Goal: Task Accomplishment & Management: Use online tool/utility

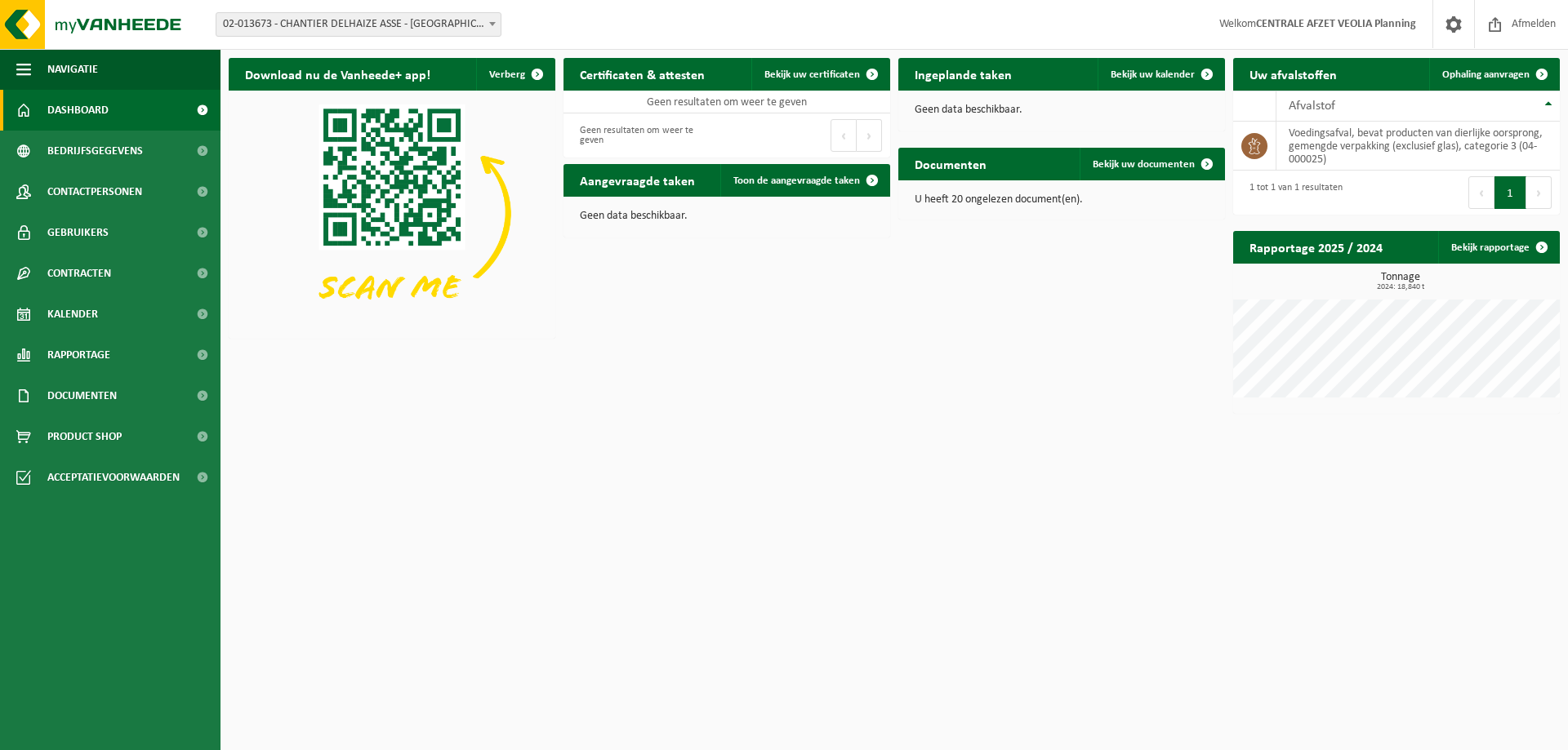
click at [384, 24] on span "02-013673 - CHANTIER DELHAIZE ASSE - [GEOGRAPHIC_DATA] - [GEOGRAPHIC_DATA]" at bounding box center [358, 25] width 284 height 23
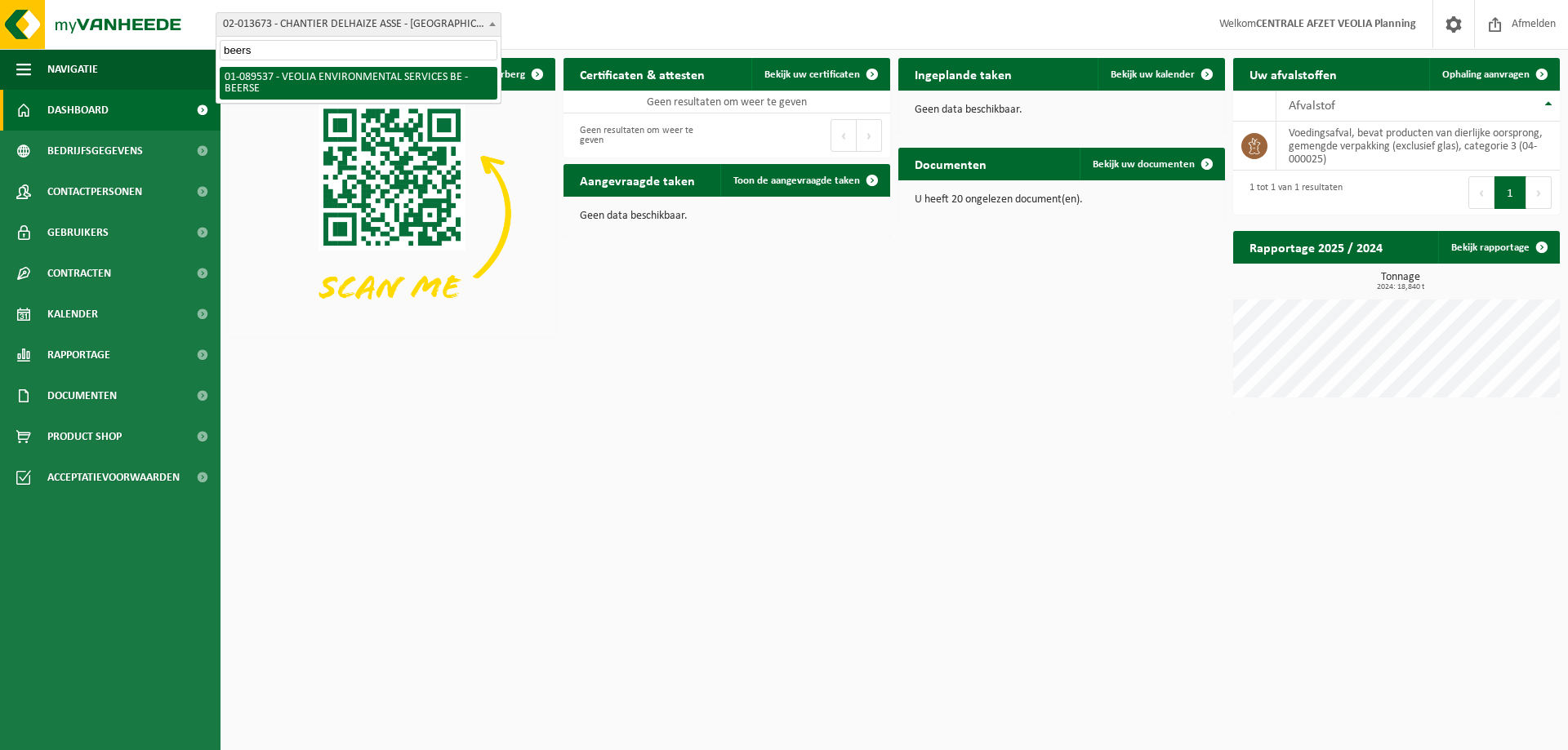
type input "beerse"
select select "732"
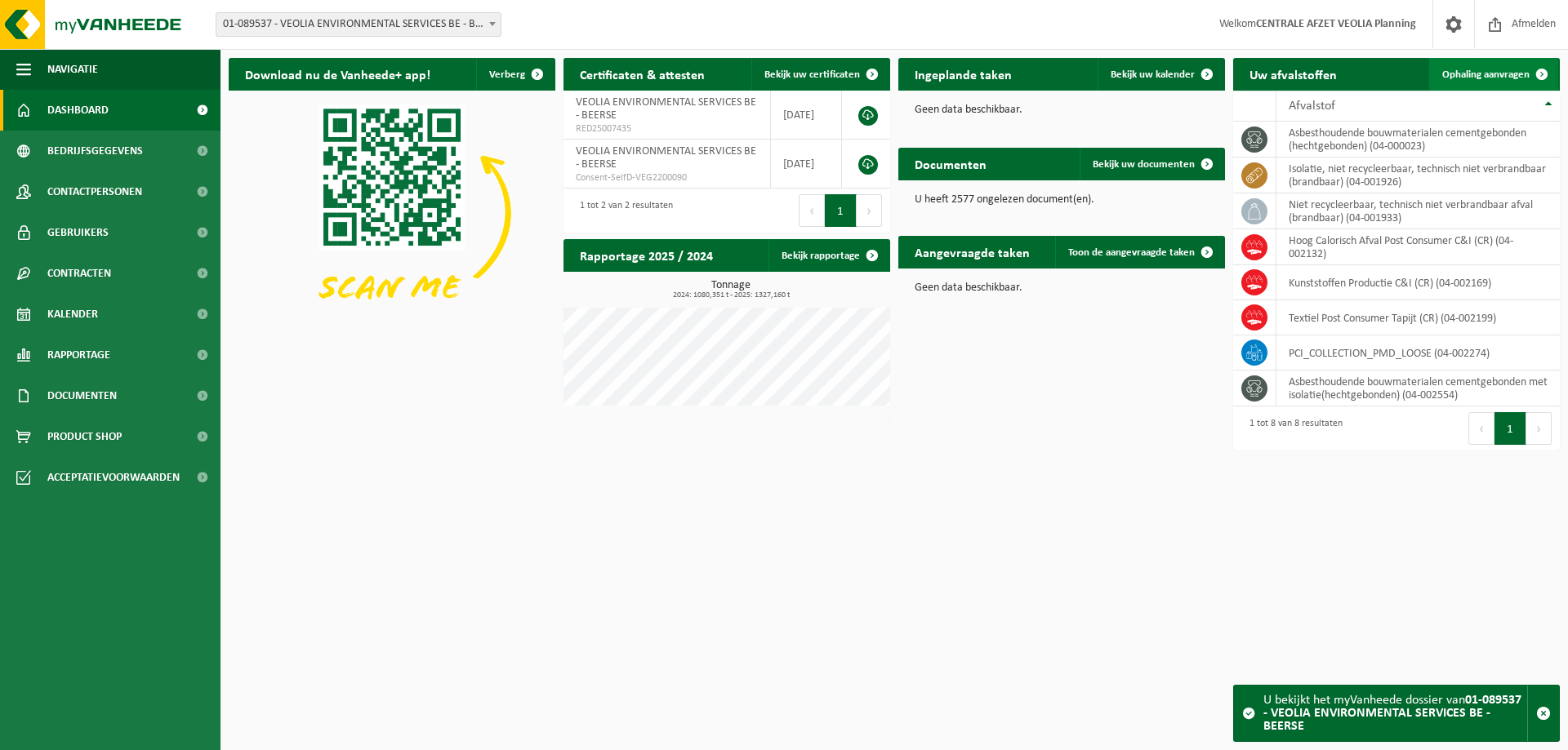
click at [1476, 73] on span "Ophaling aanvragen" at bounding box center [1485, 74] width 88 height 11
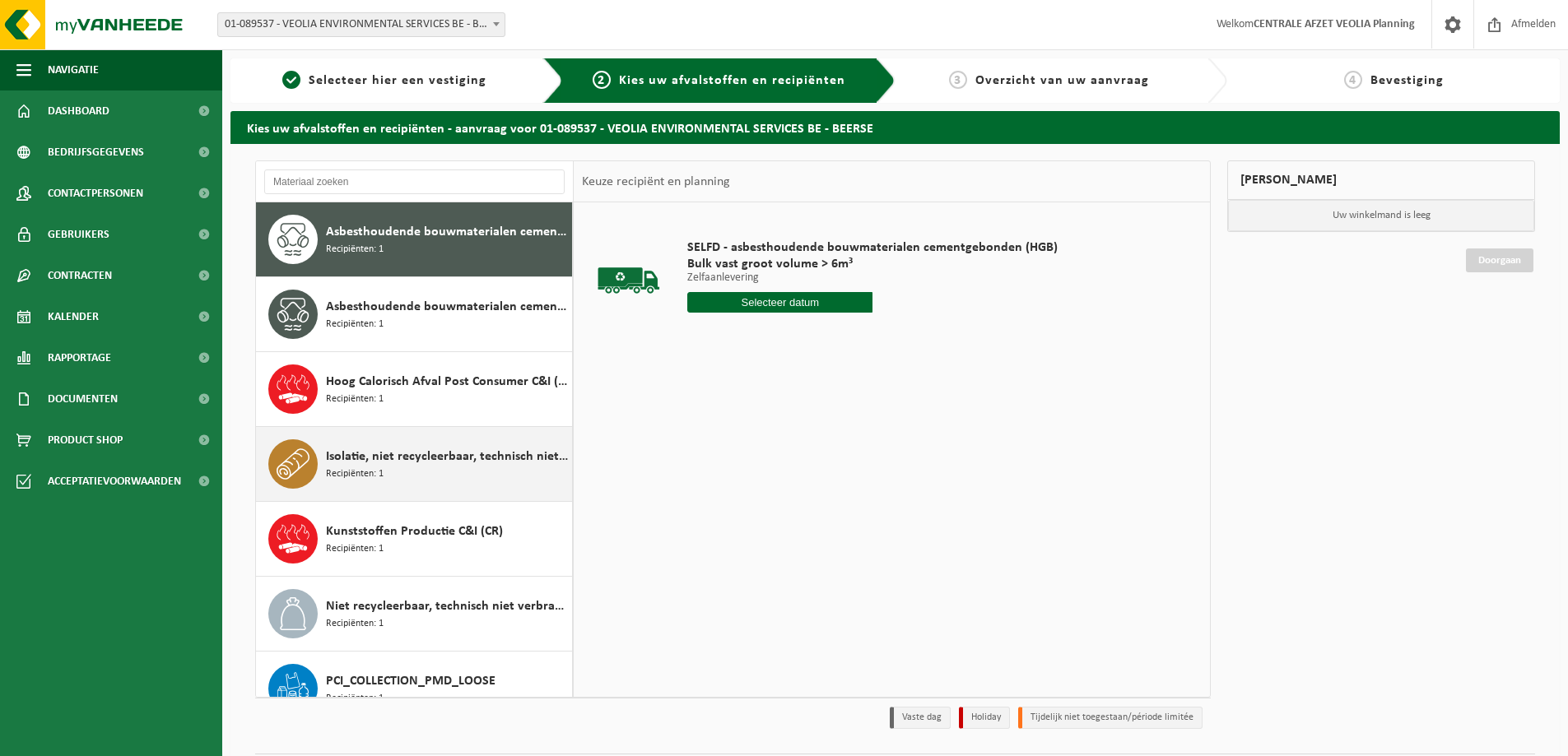
click at [401, 460] on span "Isolatie, niet recycleerbaar, technisch niet verbrandbaar (brandbaar)" at bounding box center [447, 457] width 242 height 19
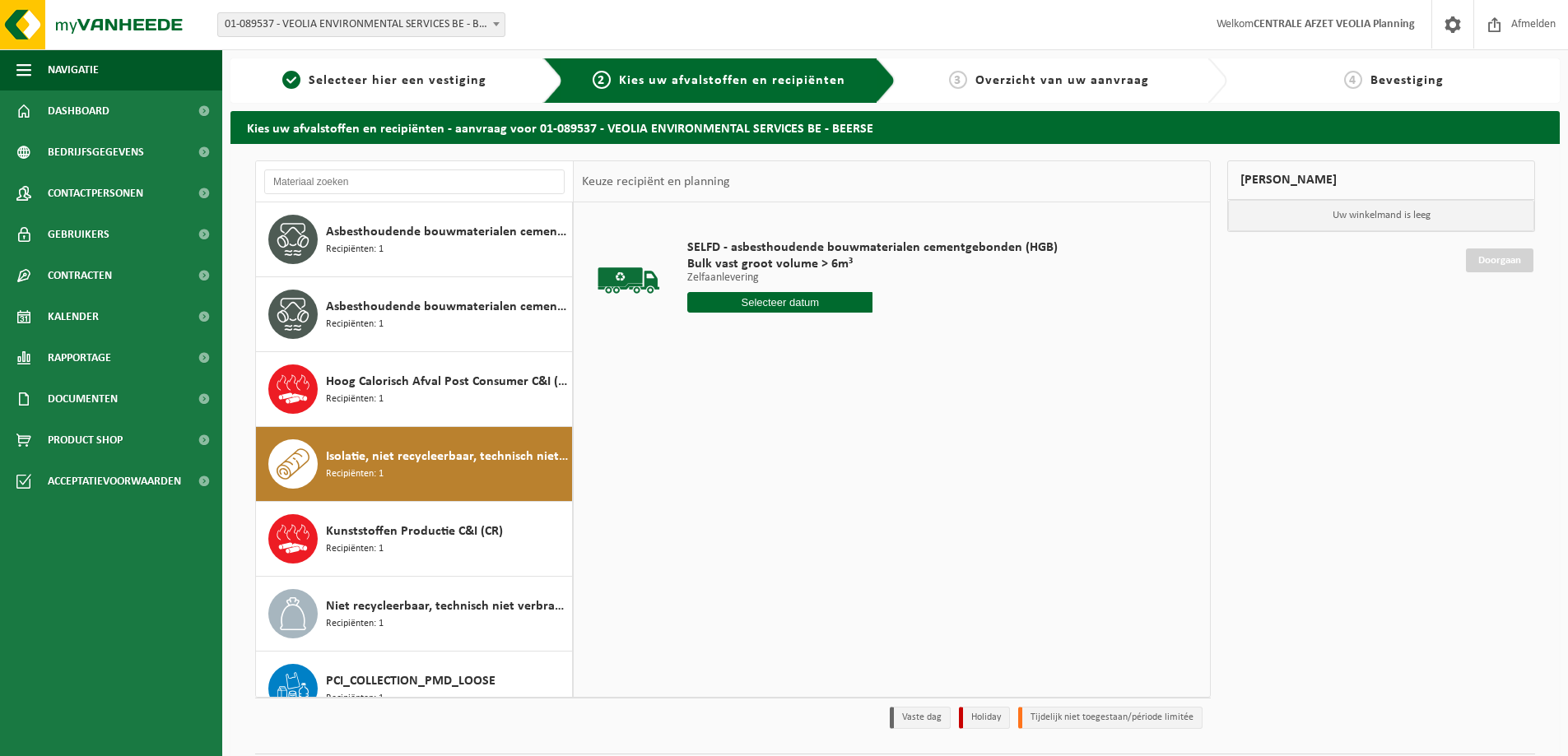
scroll to position [104, 0]
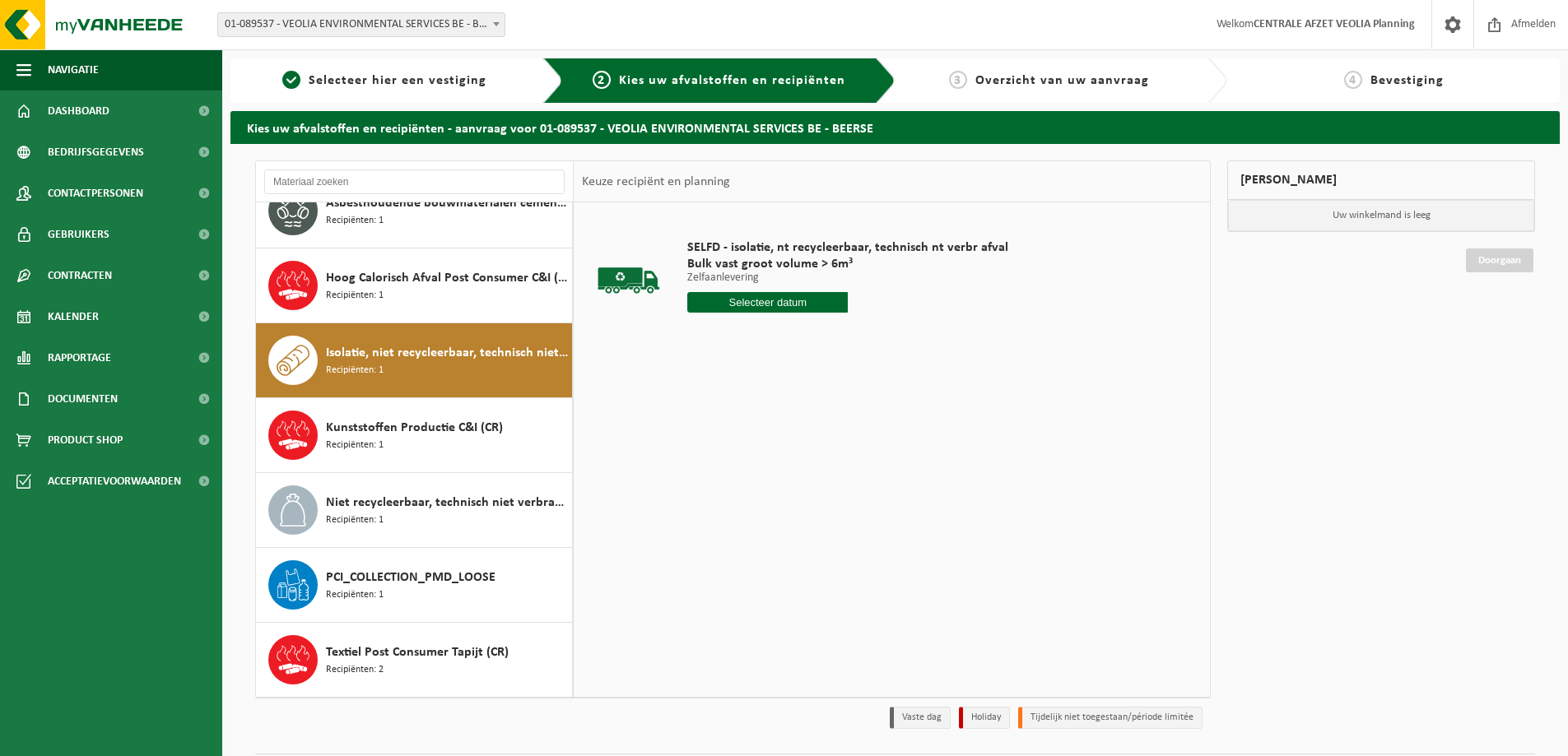
click at [776, 302] on input "text" at bounding box center [768, 301] width 161 height 20
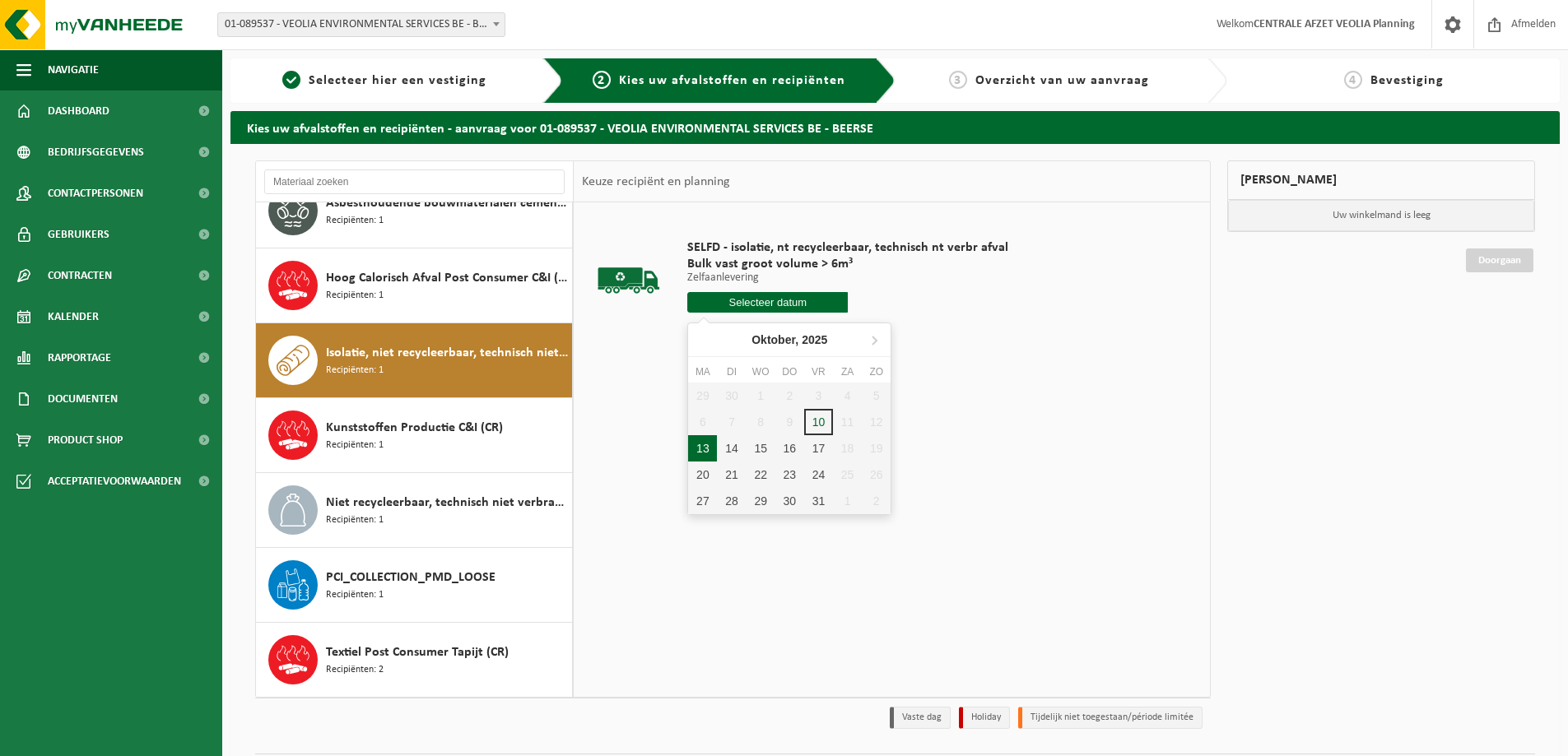
click at [703, 445] on div "13" at bounding box center [703, 448] width 29 height 26
type input "Van 2025-10-13"
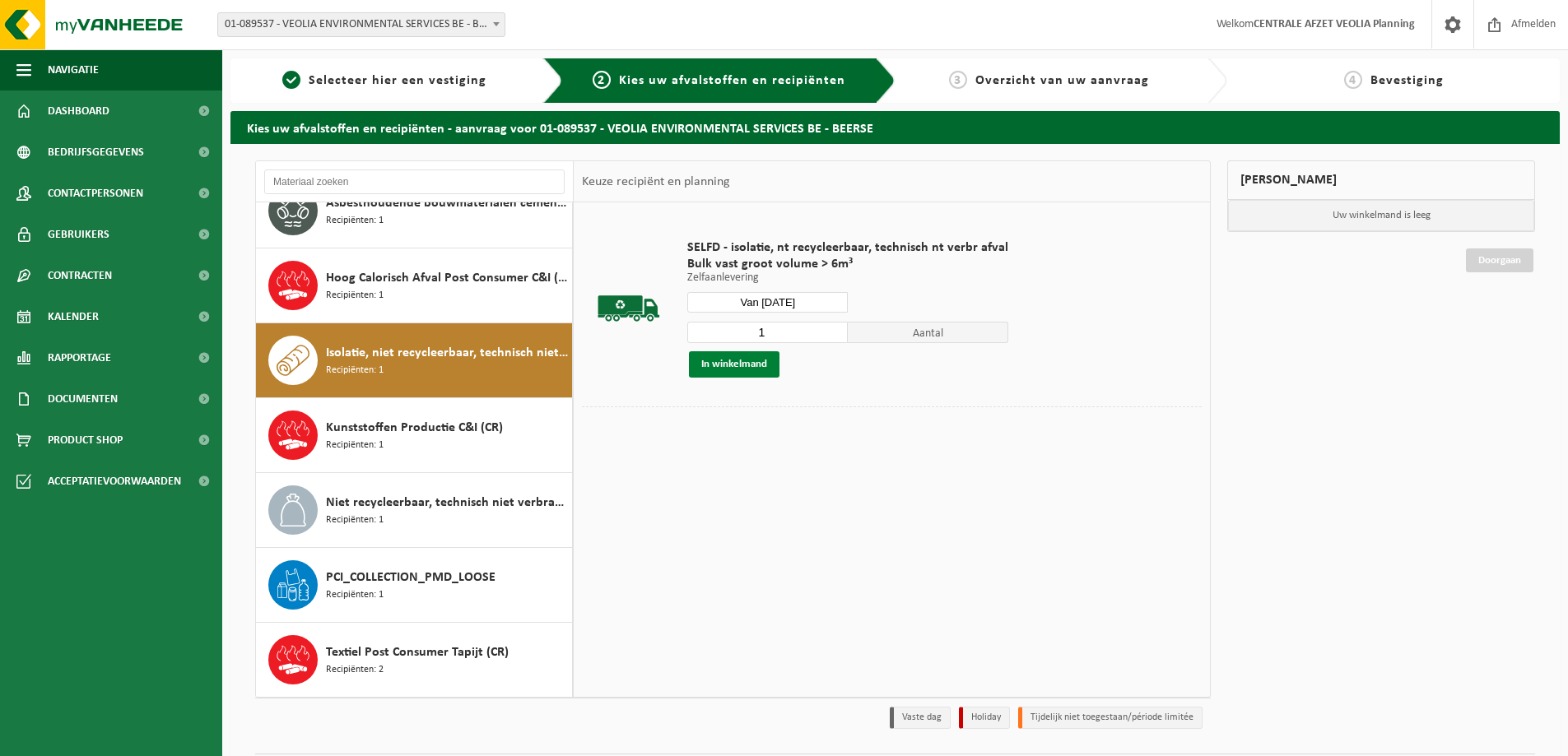
click at [739, 368] on button "In winkelmand" at bounding box center [734, 364] width 90 height 26
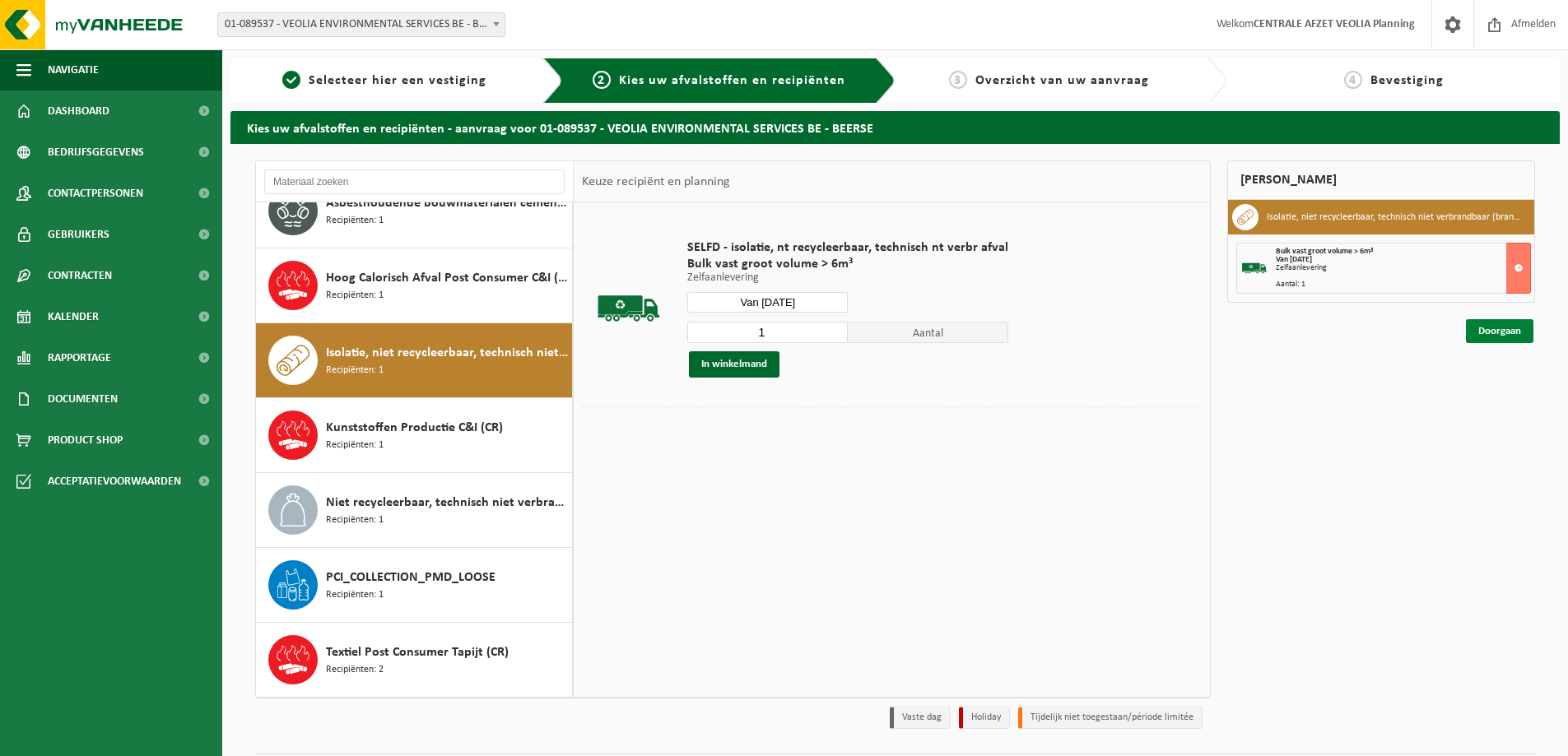
click at [1499, 333] on link "Doorgaan" at bounding box center [1500, 331] width 68 height 24
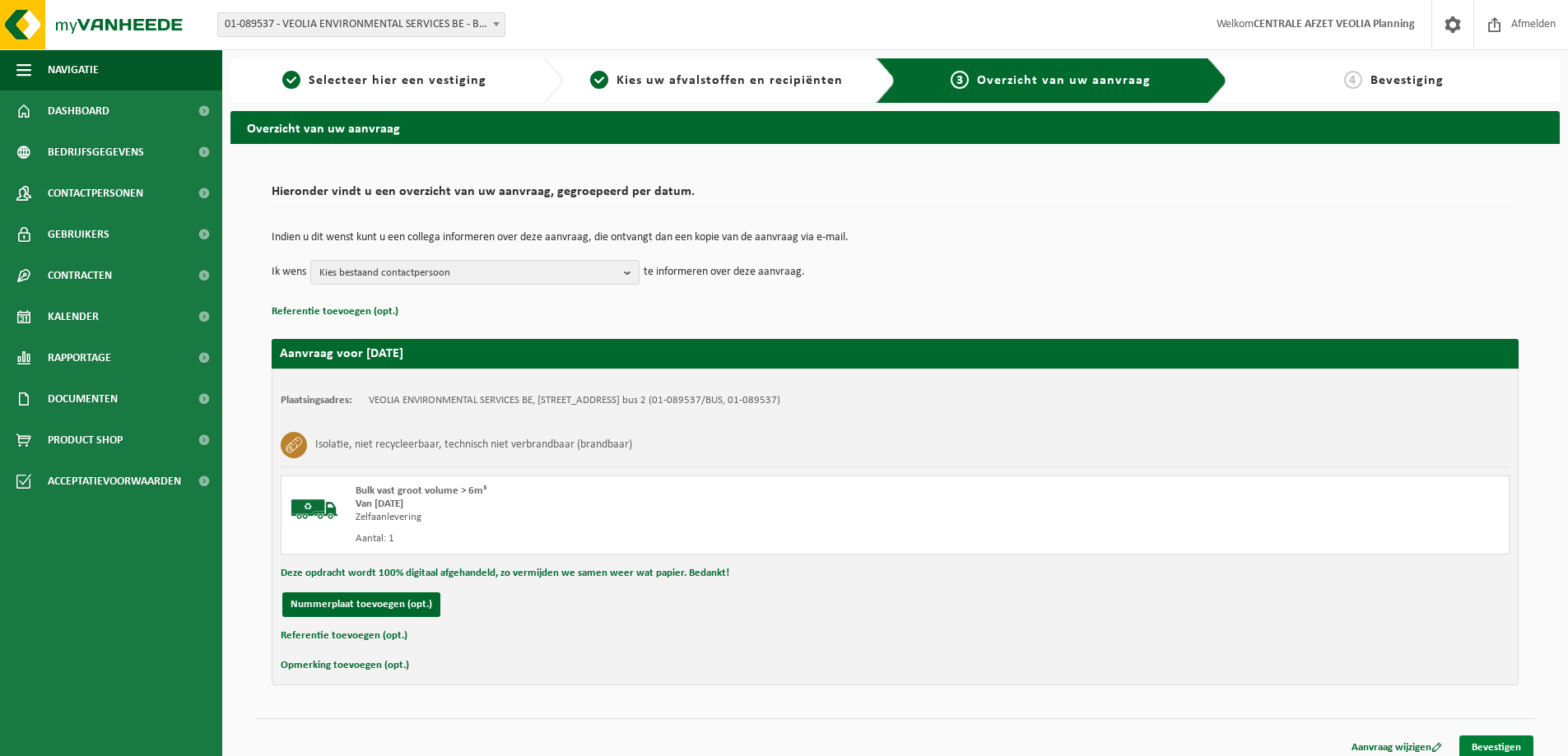
click at [1497, 746] on link "Bevestigen" at bounding box center [1496, 747] width 74 height 24
